Goal: Communication & Community: Participate in discussion

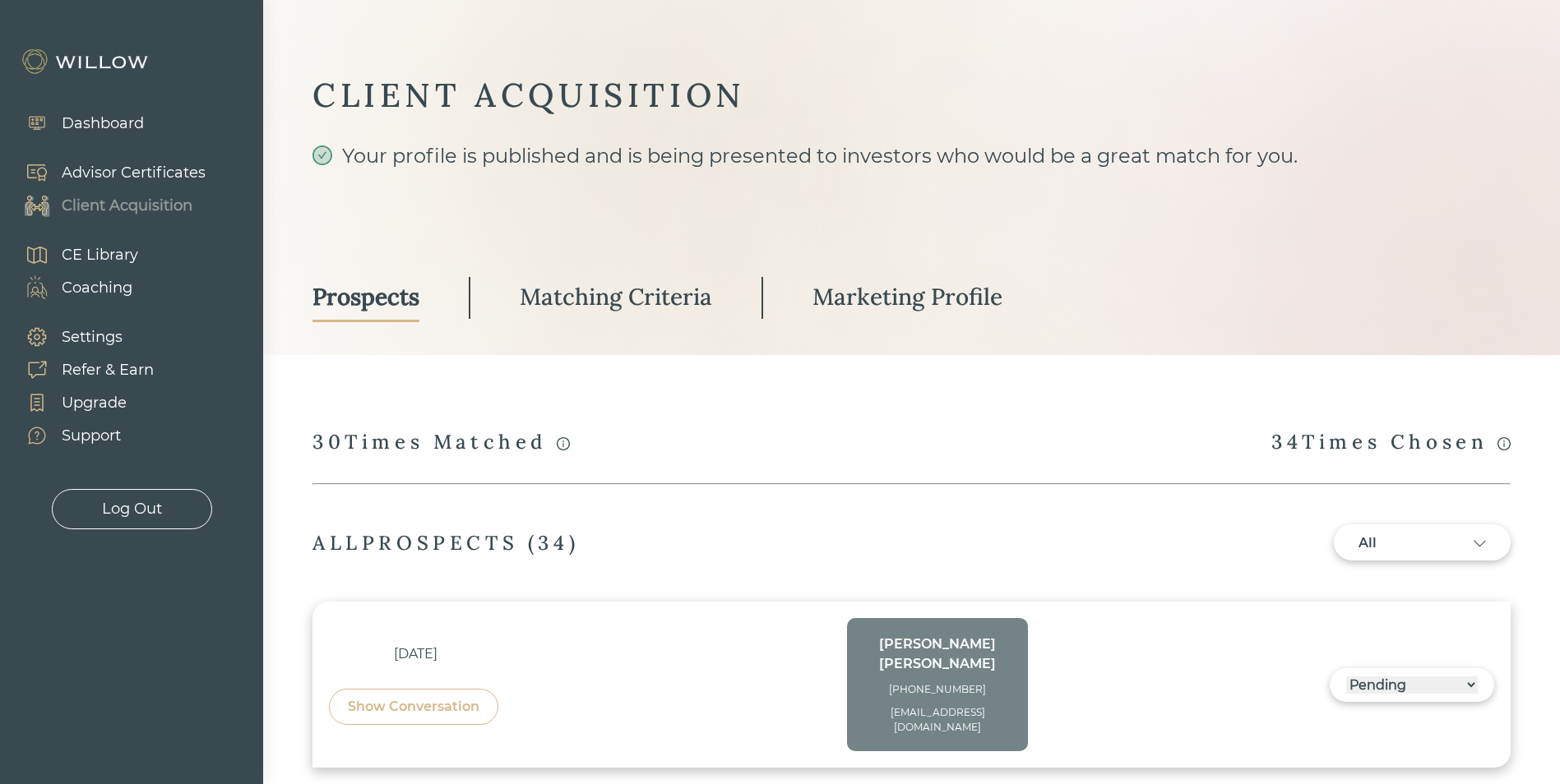
select select "3"
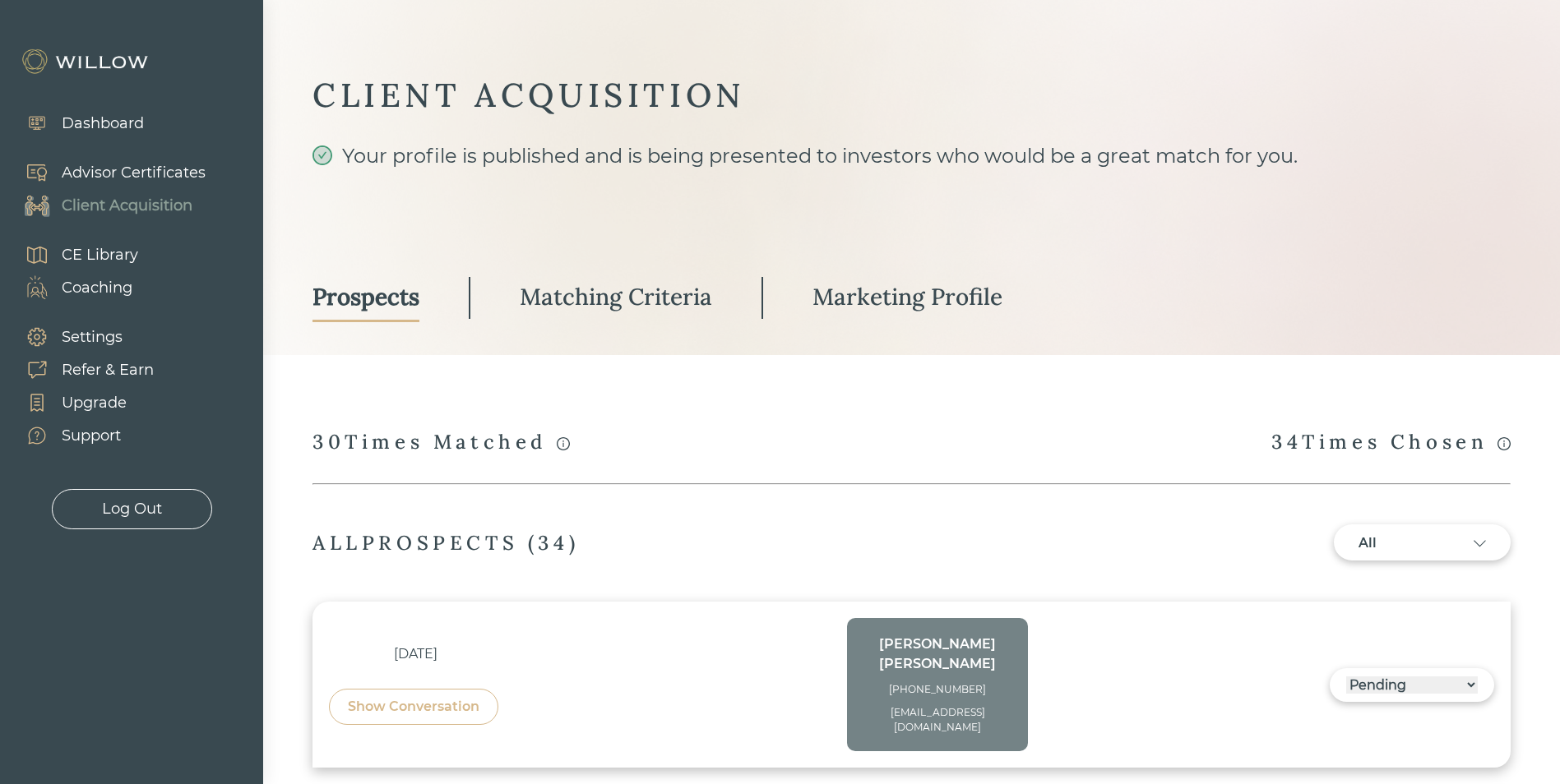
select select "3"
select select "2"
select select "3"
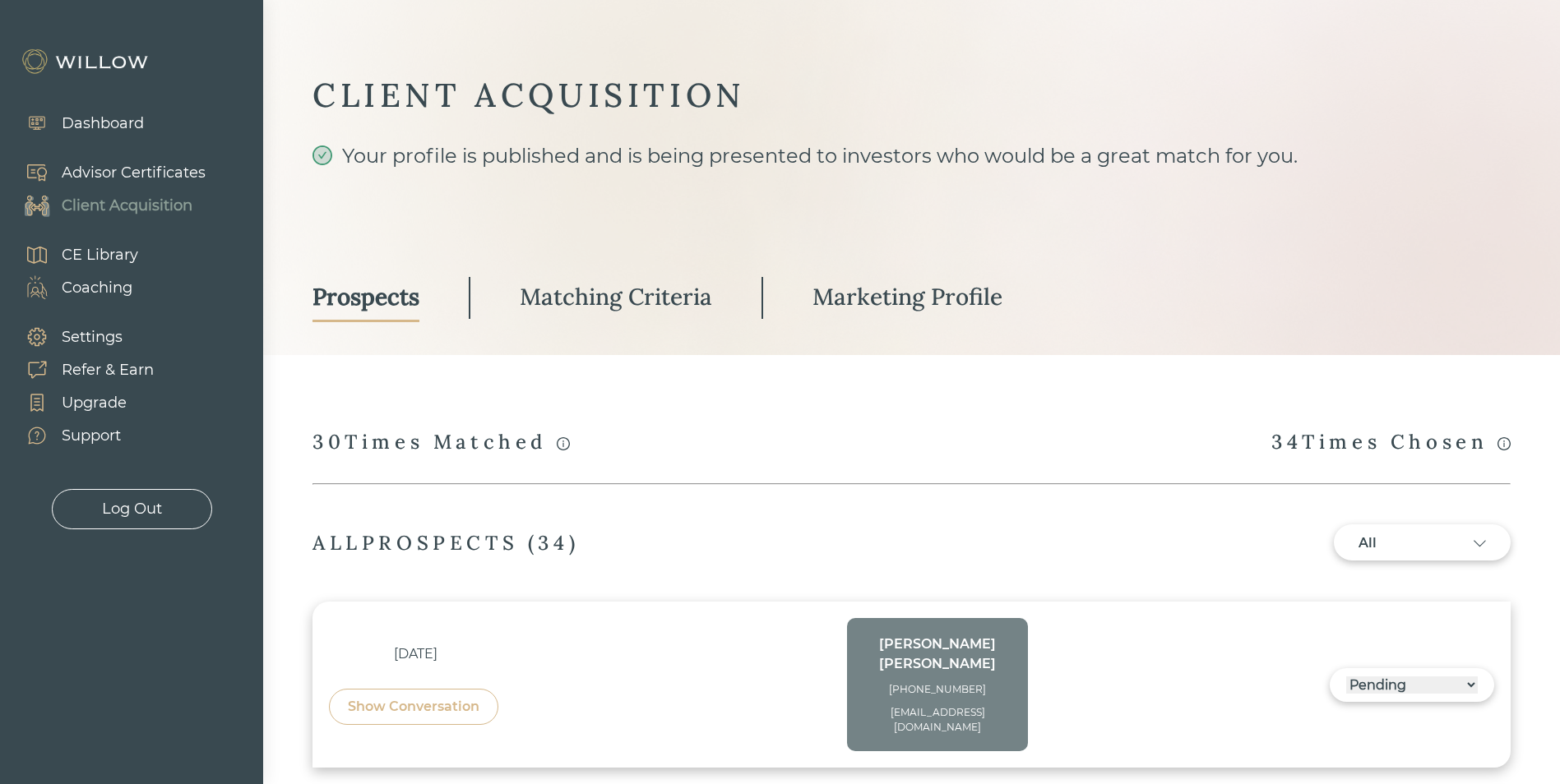
select select "3"
select select "10"
select select "3"
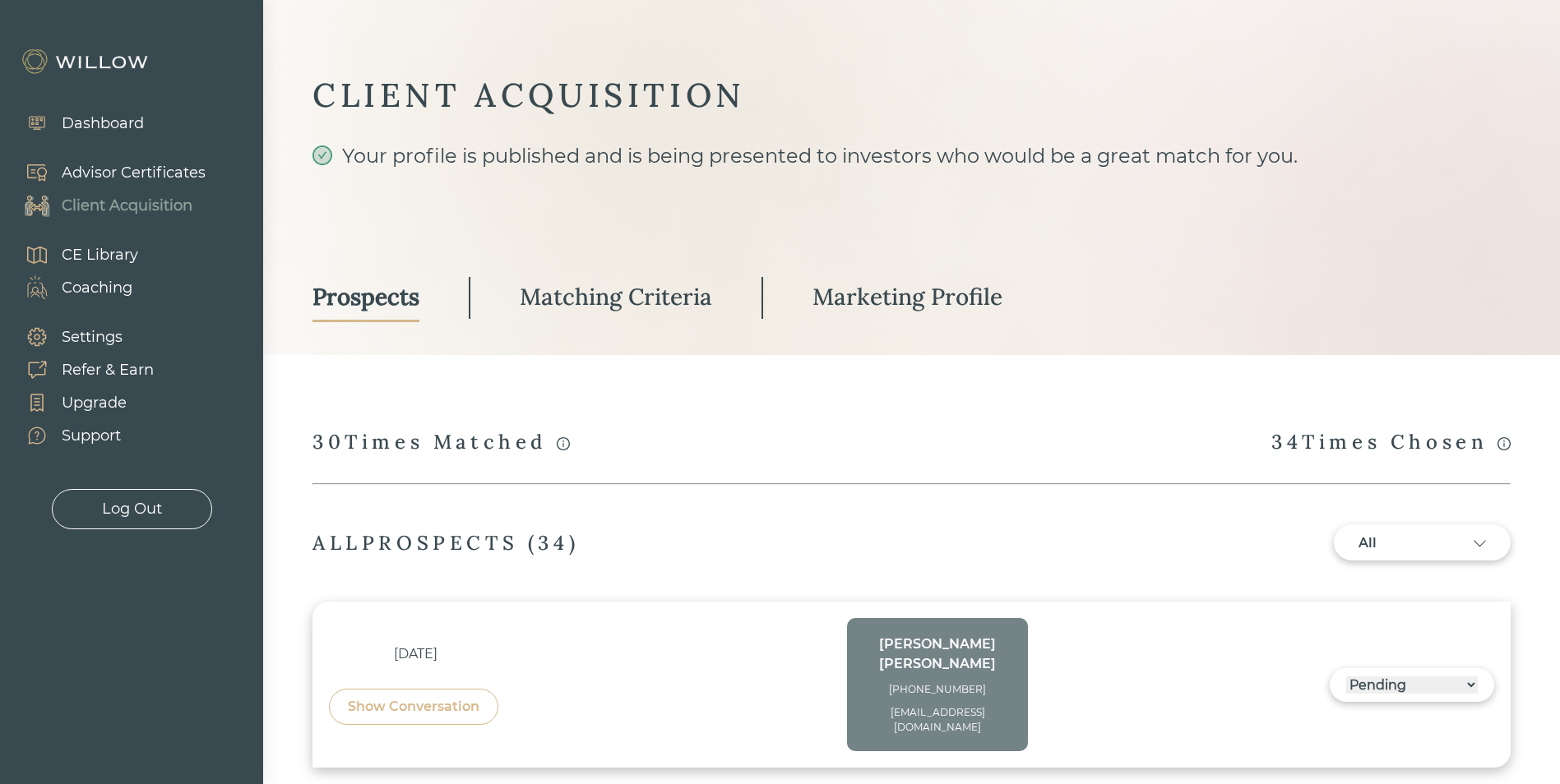
select select "10"
select select "3"
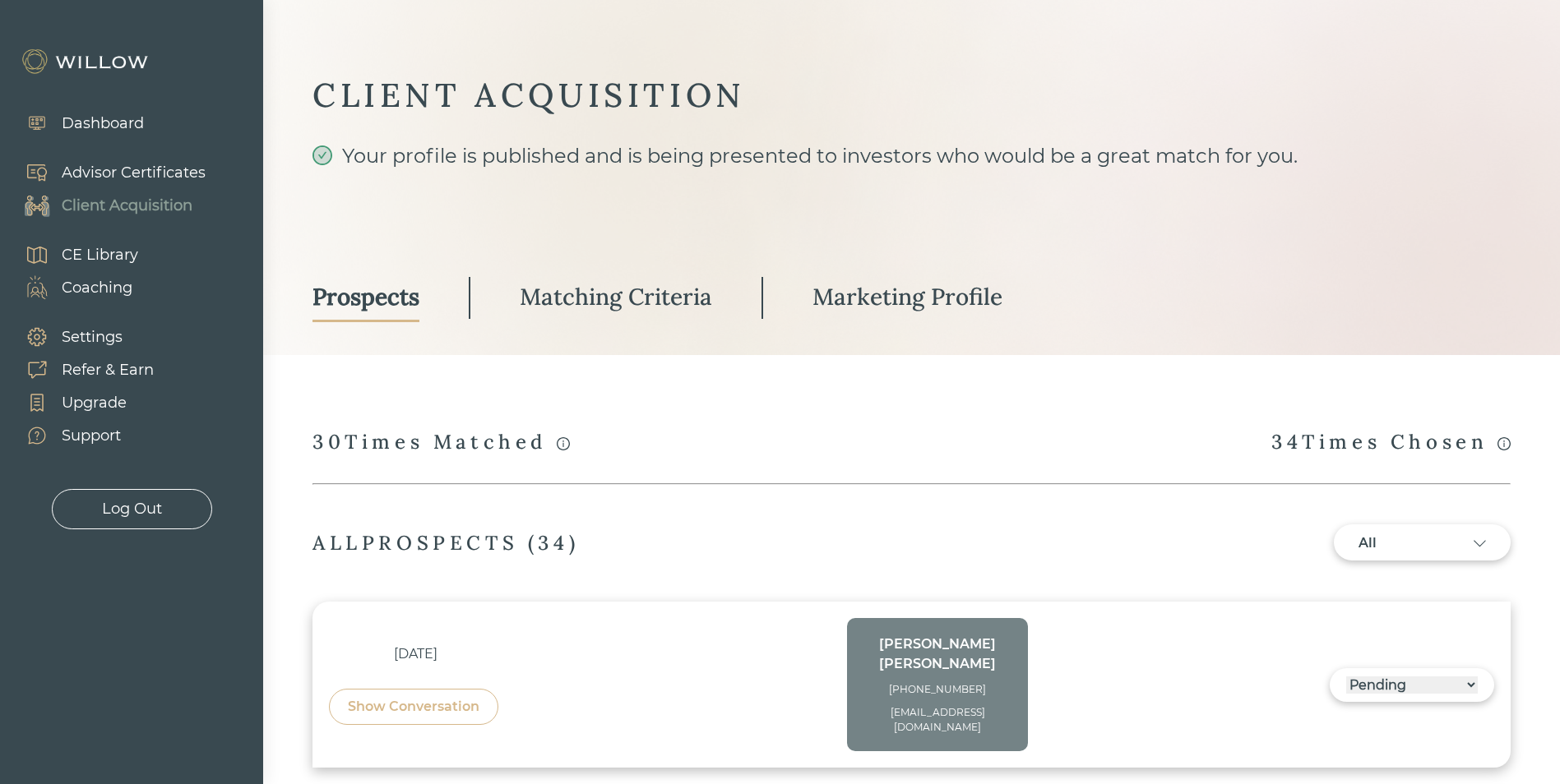
select select "2"
select select "1"
select select "2"
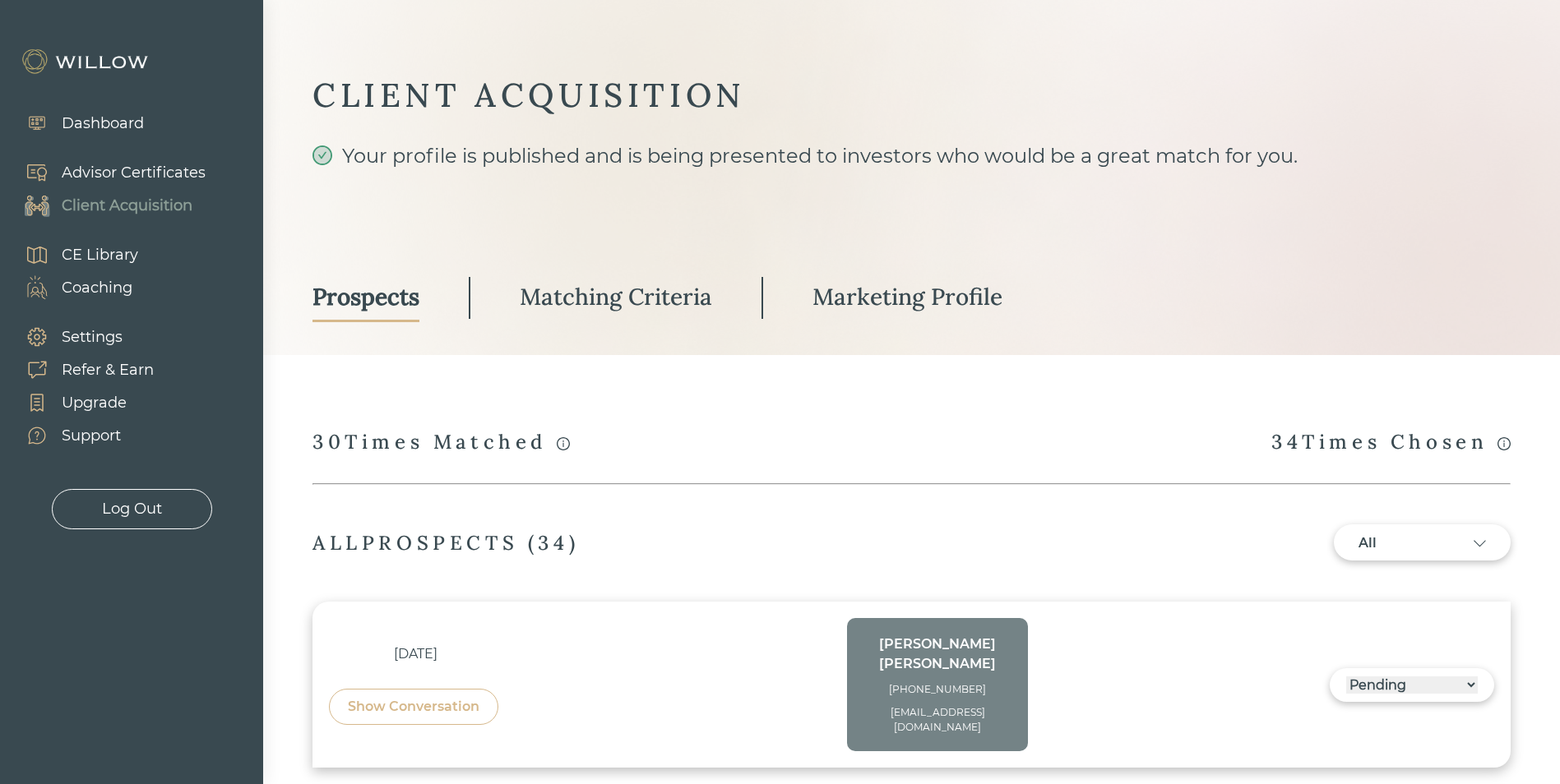
select select "2"
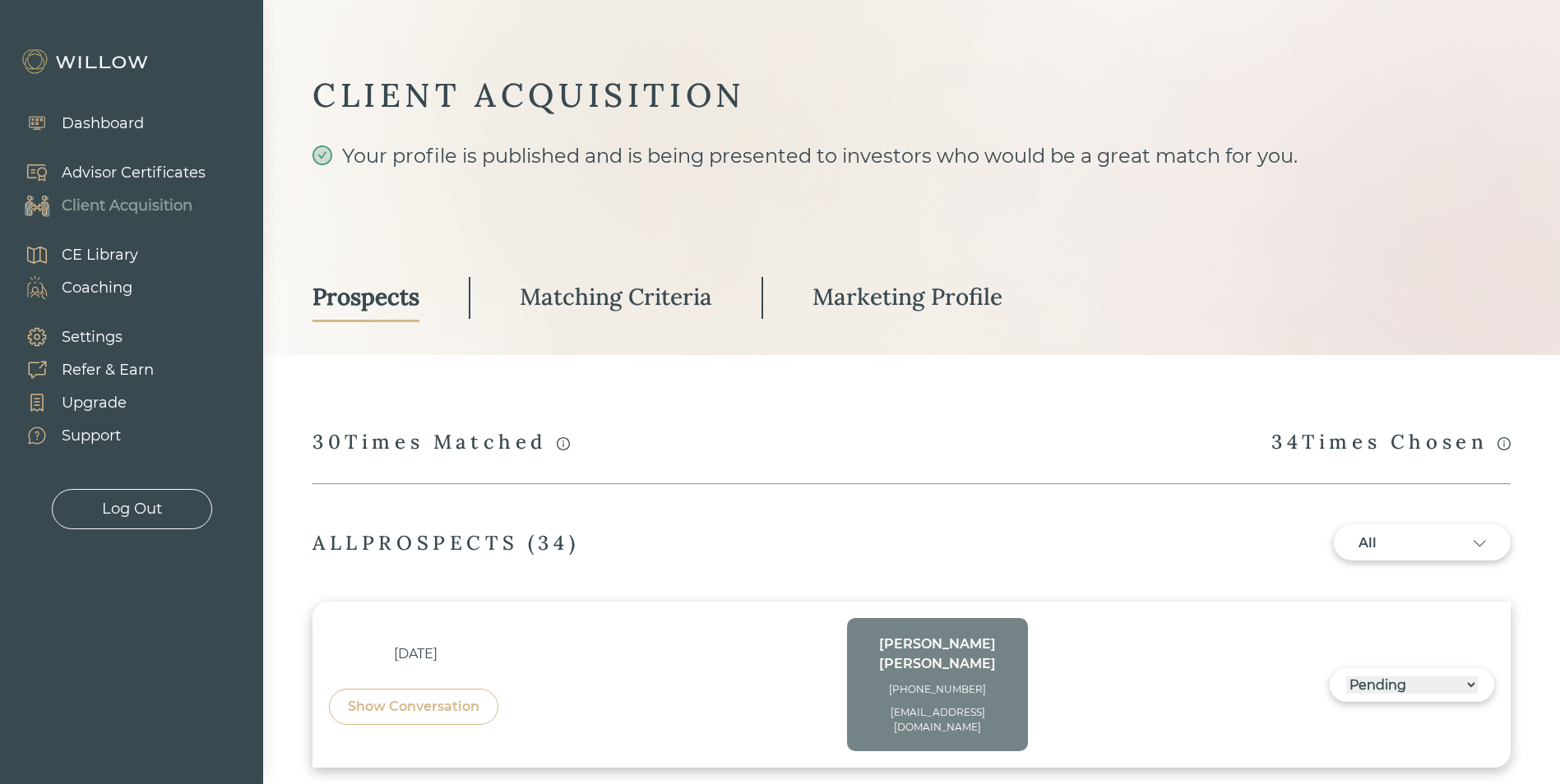
select select "2"
select select "10"
select select "2"
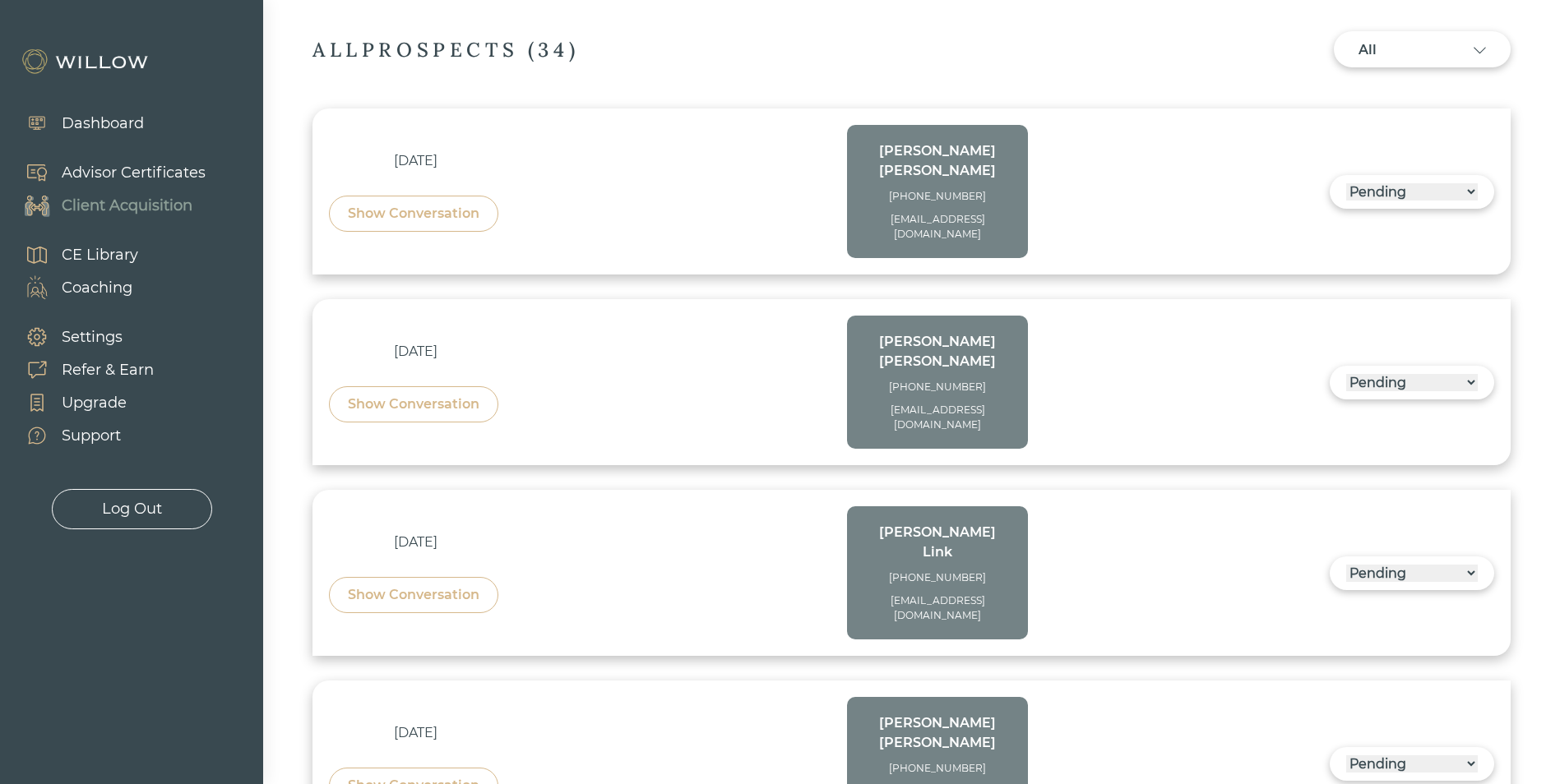
scroll to position [576, 0]
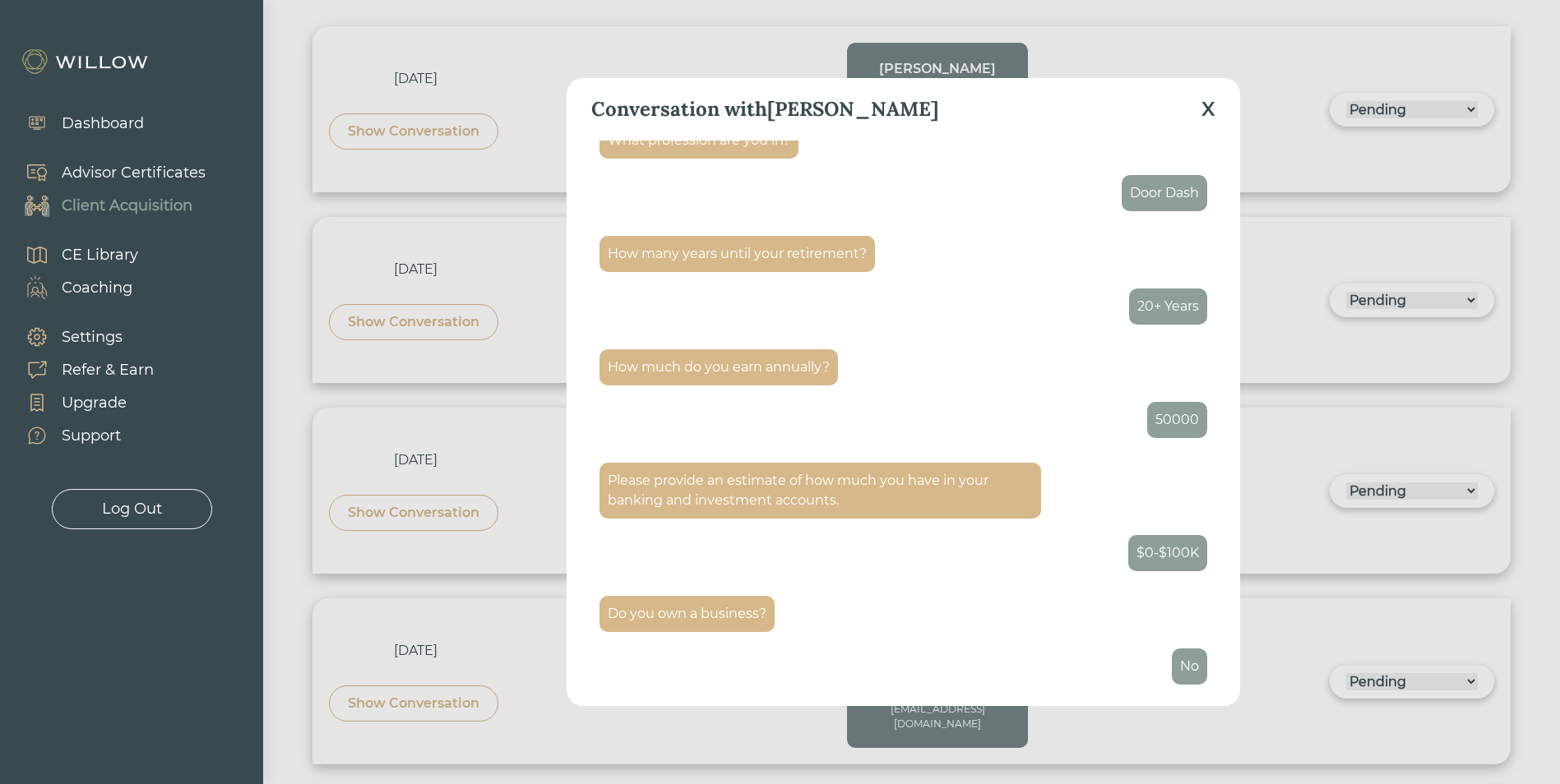
scroll to position [1297, 0]
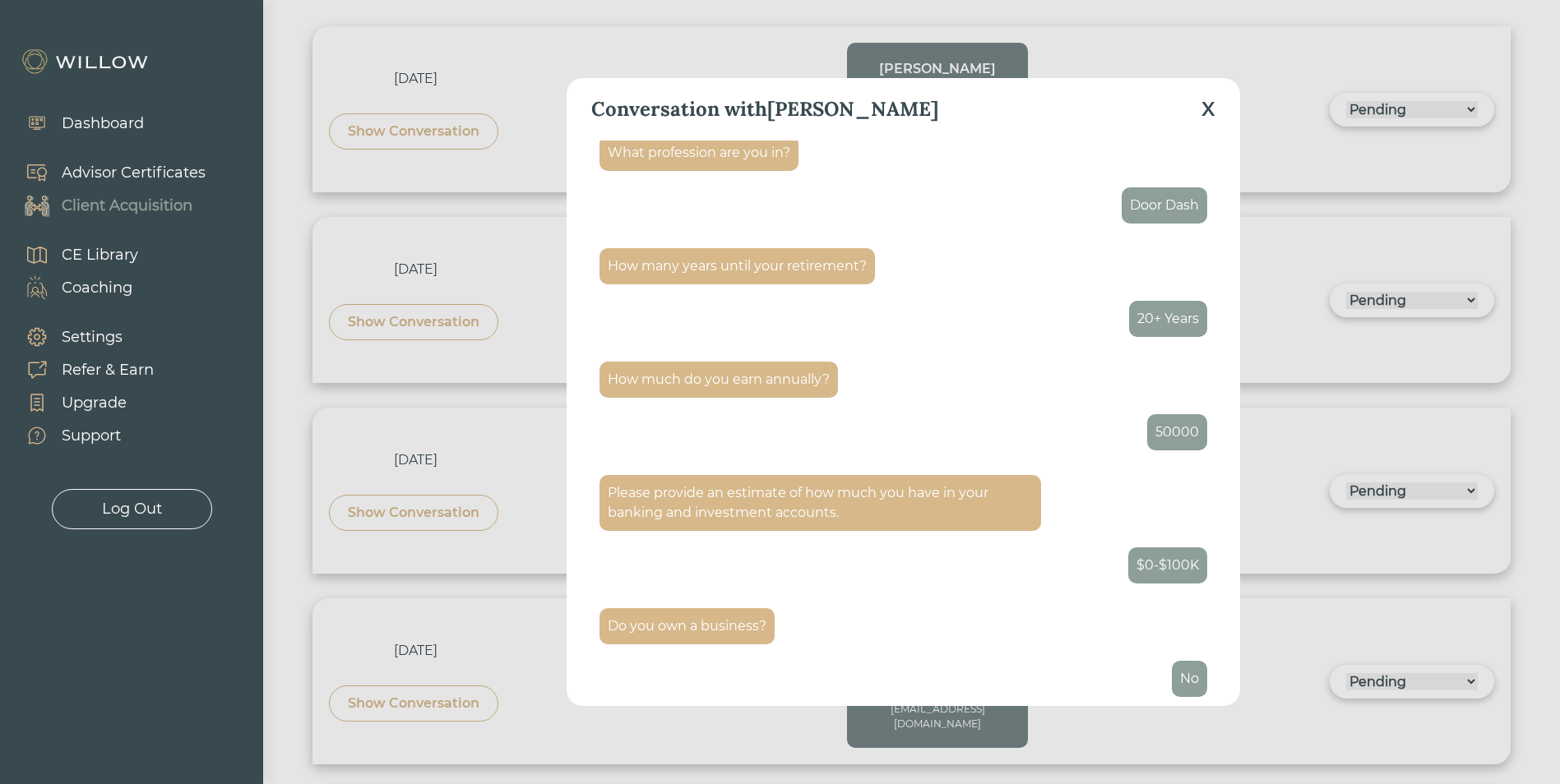
click at [1216, 110] on div "Conversation with [PERSON_NAME] X What do you need a partner for? Investing Hi,…" at bounding box center [903, 392] width 674 height 627
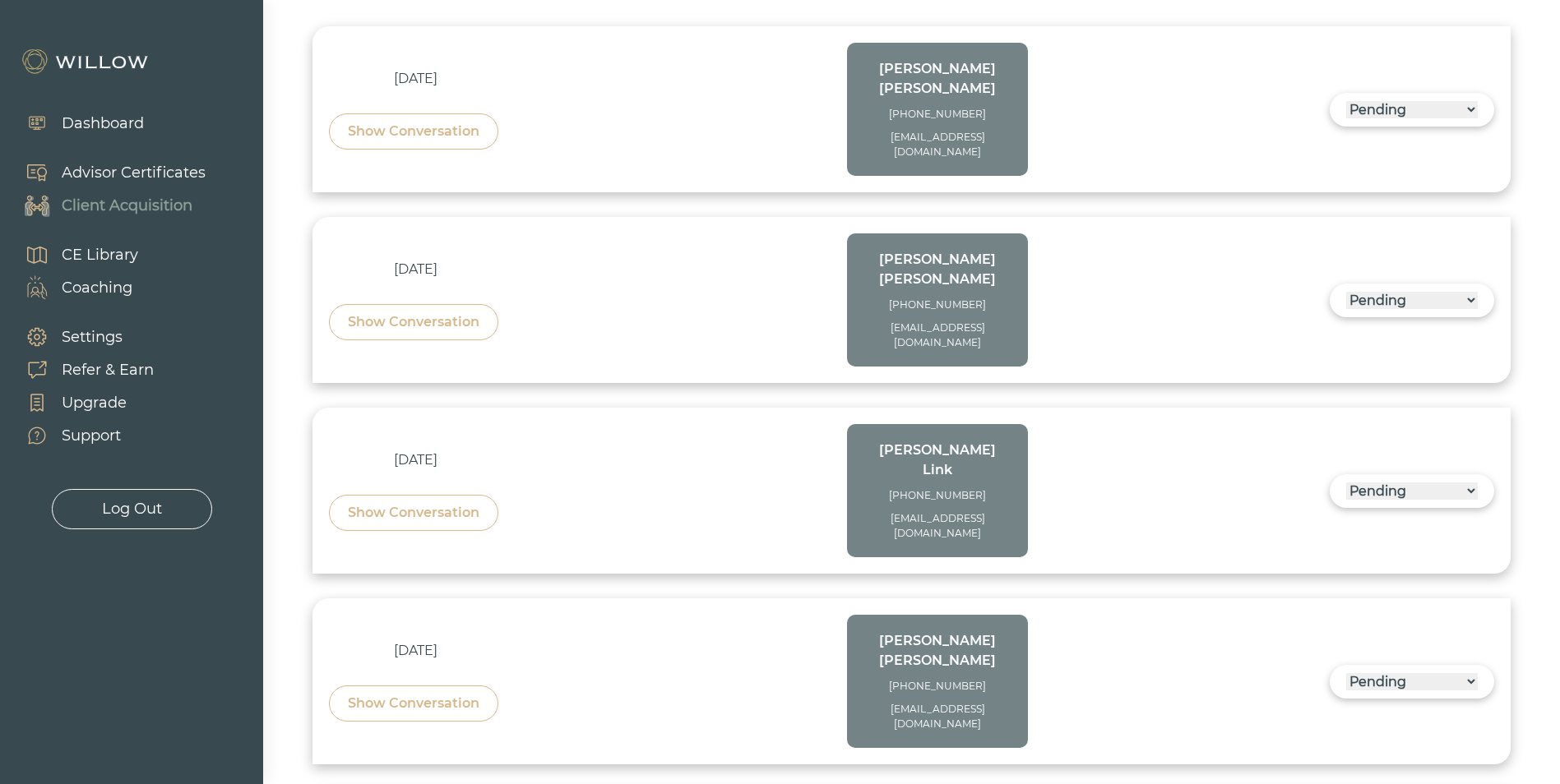
click at [440, 503] on div "Show Conversation" at bounding box center [414, 512] width 132 height 19
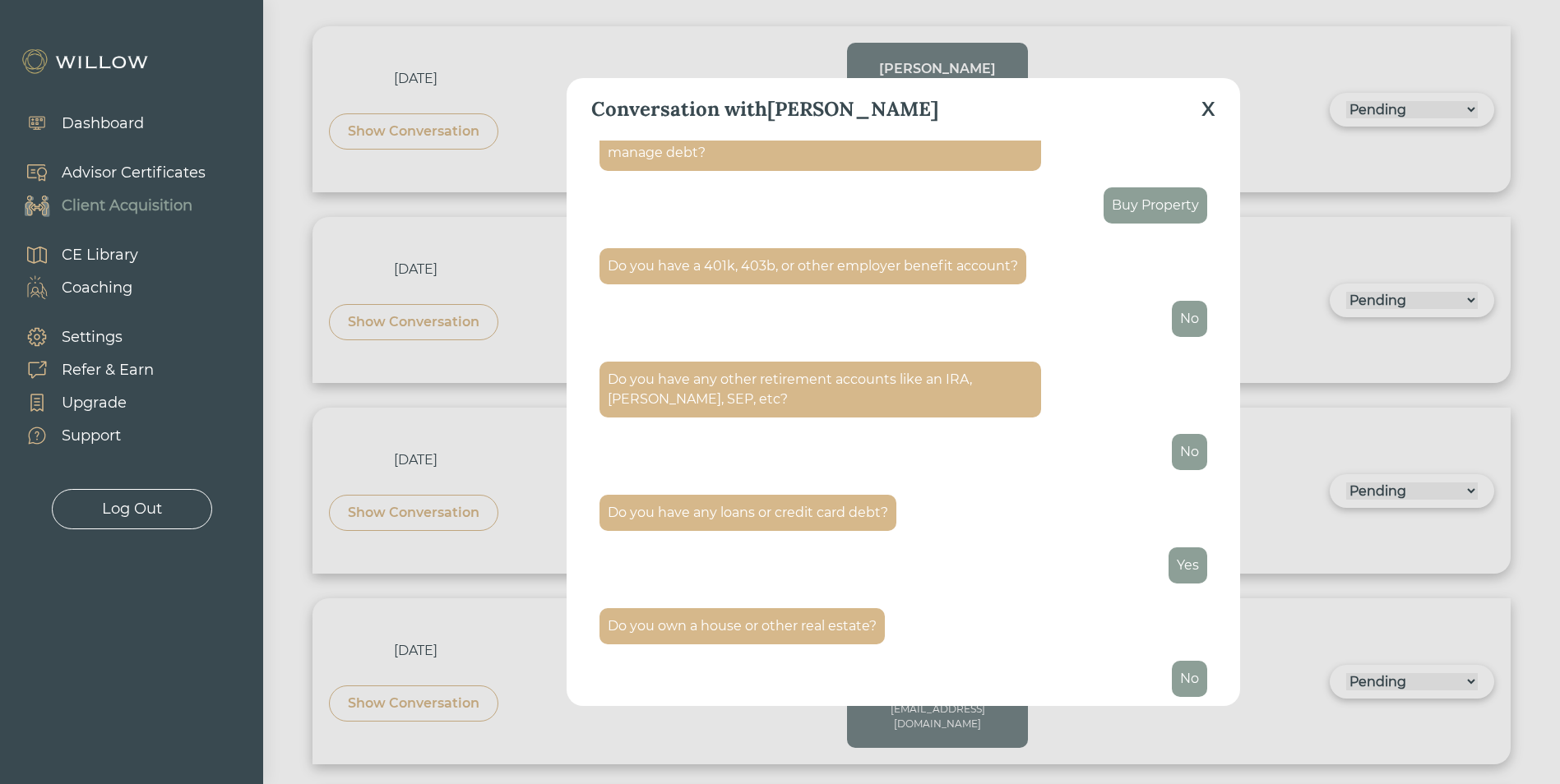
scroll to position [2331, 0]
